Goal: Task Accomplishment & Management: Complete application form

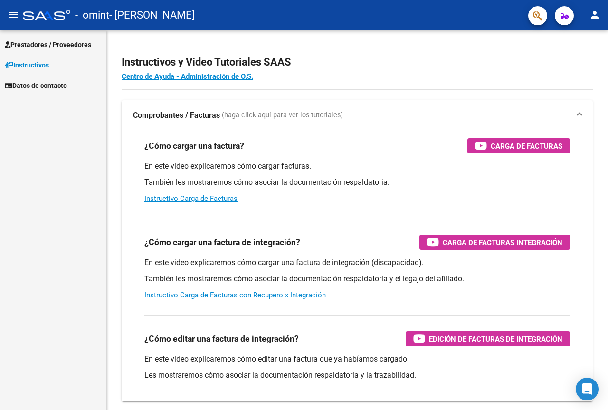
click at [65, 45] on span "Prestadores / Proveedores" at bounding box center [48, 44] width 86 height 10
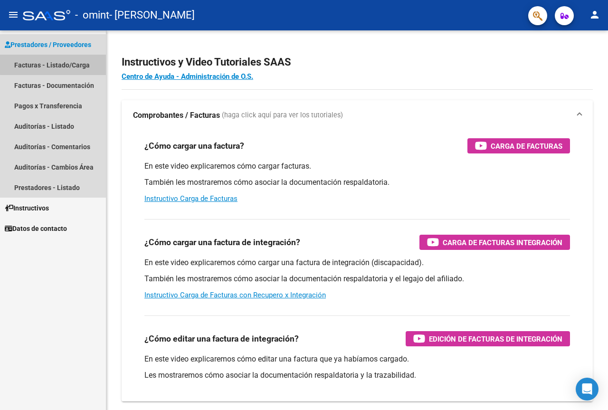
click at [70, 63] on link "Facturas - Listado/Carga" at bounding box center [53, 65] width 106 height 20
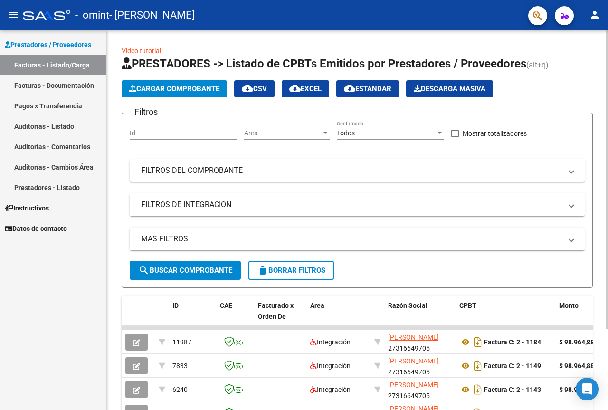
click at [208, 269] on span "search Buscar Comprobante" at bounding box center [185, 270] width 94 height 9
click at [202, 91] on span "Cargar Comprobante" at bounding box center [174, 89] width 90 height 9
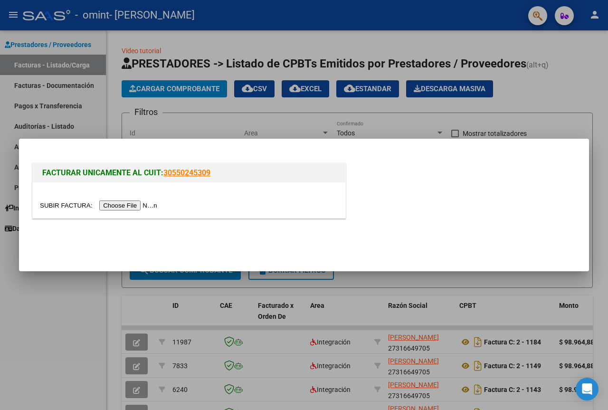
click at [131, 203] on input "file" at bounding box center [100, 205] width 120 height 10
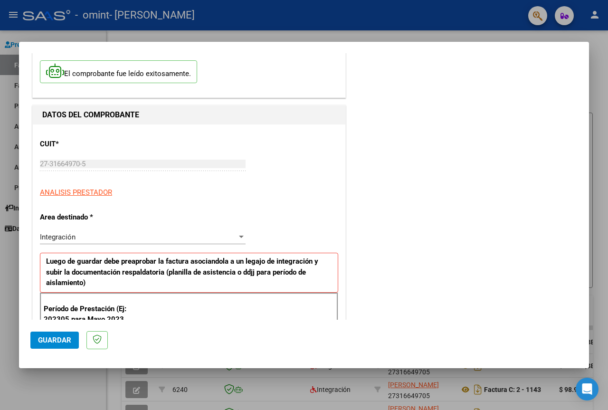
scroll to position [142, 0]
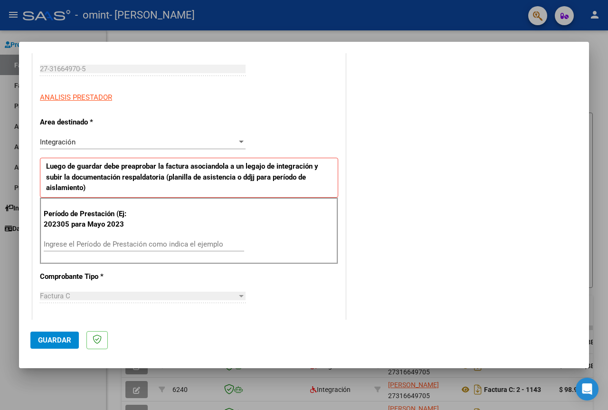
click at [131, 243] on input "Ingrese el Período de Prestación como indica el ejemplo" at bounding box center [144, 244] width 200 height 9
type input "202507"
click at [251, 304] on div "CUIT * 27-31664970-5 Ingresar CUIT ANALISIS PRESTADOR Area destinado * Integrac…" at bounding box center [189, 388] width 313 height 718
click at [240, 140] on div at bounding box center [241, 142] width 9 height 8
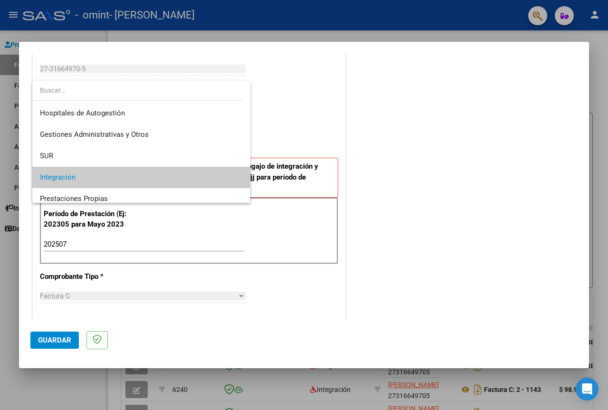
scroll to position [36, 0]
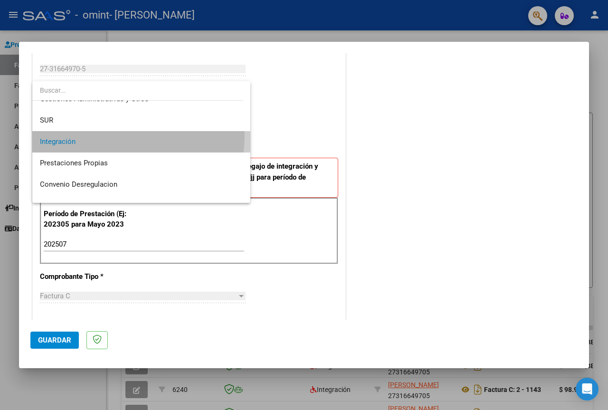
click at [109, 135] on span "Integración" at bounding box center [141, 141] width 203 height 21
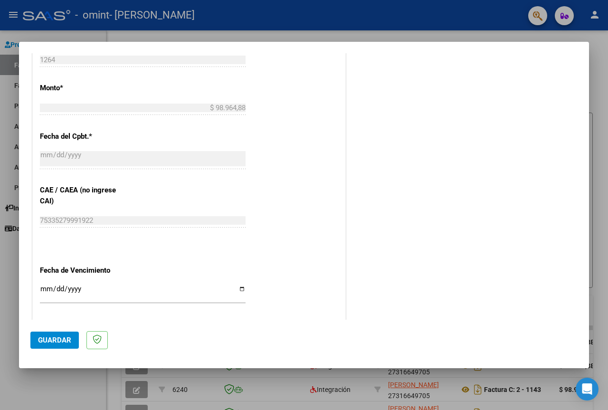
scroll to position [570, 0]
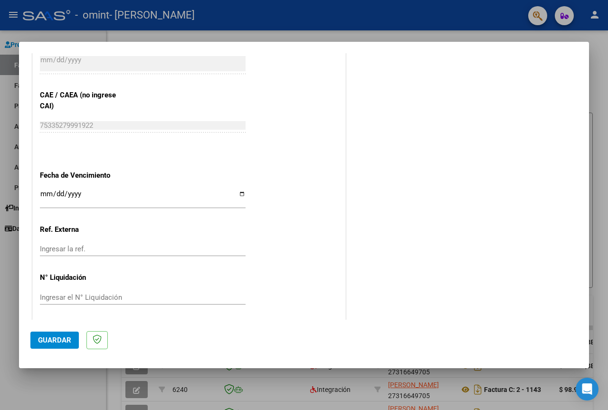
click at [240, 195] on input "Ingresar la fecha" at bounding box center [143, 197] width 206 height 15
type input "[DATE]"
drag, startPoint x: 47, startPoint y: 335, endPoint x: 144, endPoint y: 324, distance: 97.0
click at [48, 336] on span "Guardar" at bounding box center [54, 340] width 33 height 9
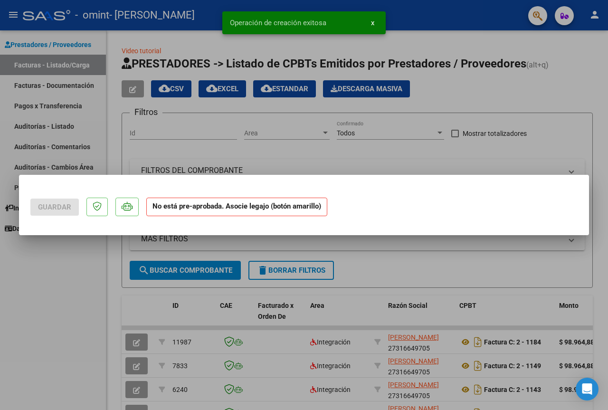
scroll to position [0, 0]
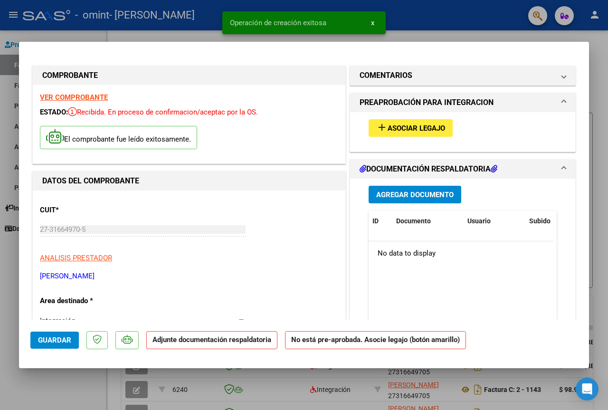
click at [388, 130] on span "Asociar Legajo" at bounding box center [416, 128] width 57 height 9
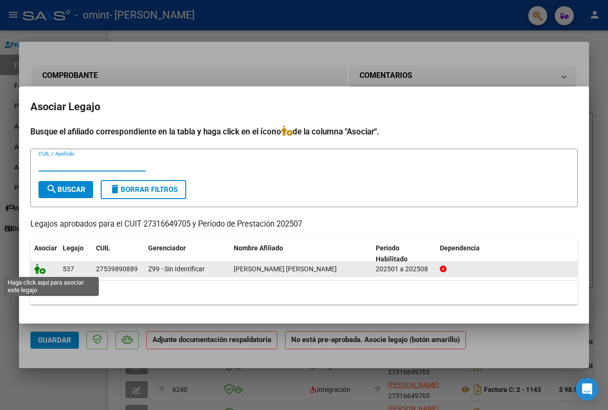
click at [39, 269] on icon at bounding box center [39, 269] width 11 height 10
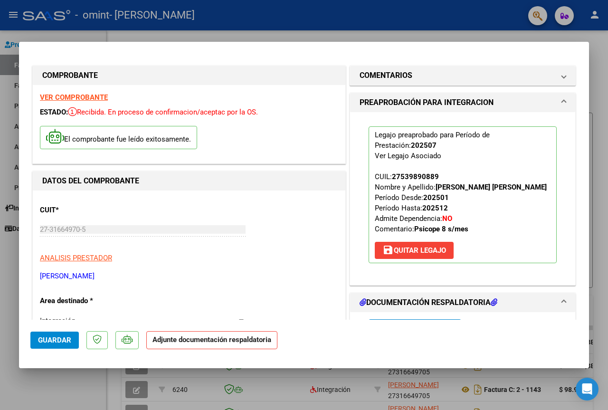
scroll to position [142, 0]
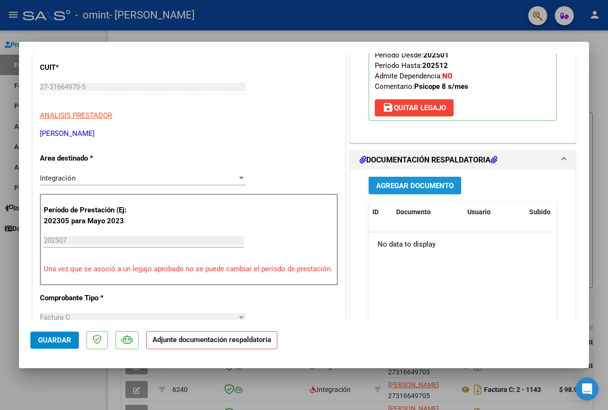
click at [397, 180] on button "Agregar Documento" at bounding box center [415, 186] width 93 height 18
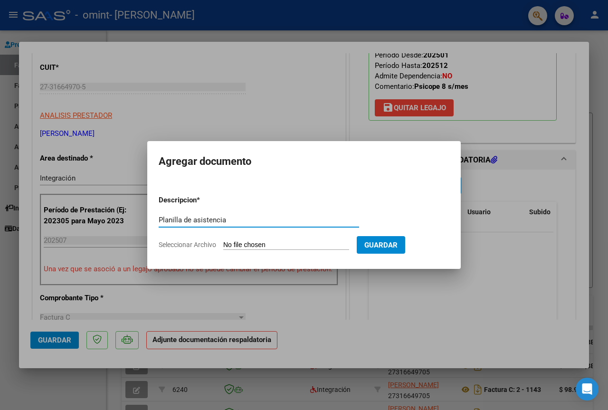
type input "Planilla de asistencia"
click at [207, 246] on span "Seleccionar Archivo" at bounding box center [187, 245] width 57 height 8
click at [223, 246] on input "Seleccionar Archivo" at bounding box center [286, 245] width 126 height 9
type input "C:\fakepath\Planilla de Asistencia [PERSON_NAME].pdf"
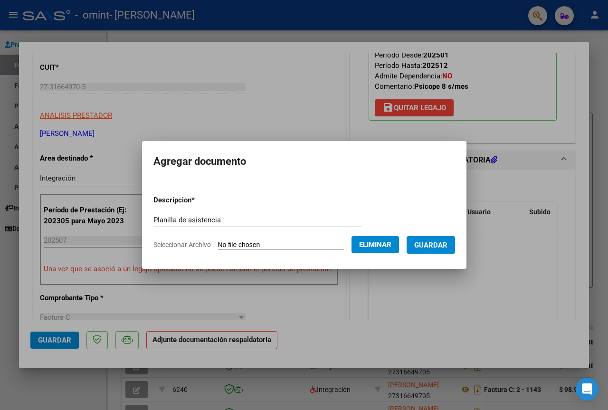
click at [443, 245] on span "Guardar" at bounding box center [430, 245] width 33 height 9
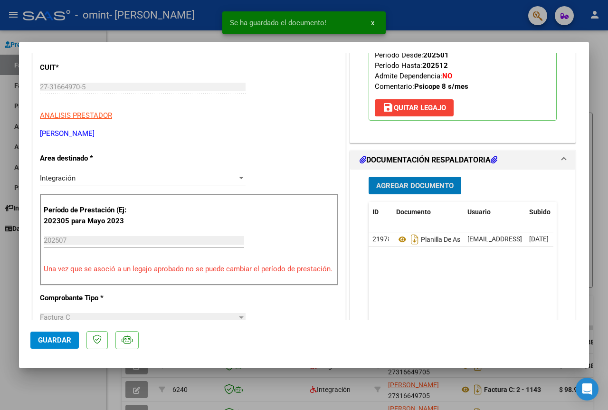
click at [49, 339] on span "Guardar" at bounding box center [54, 340] width 33 height 9
click at [21, 36] on div at bounding box center [304, 205] width 608 height 410
type input "$ 0,00"
